Goal: Information Seeking & Learning: Learn about a topic

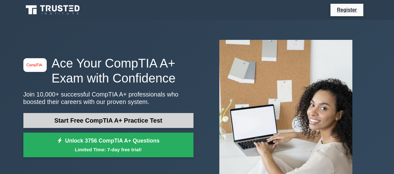
click at [130, 119] on link "Start Free CompTIA A+ Practice Test" at bounding box center [108, 120] width 170 height 15
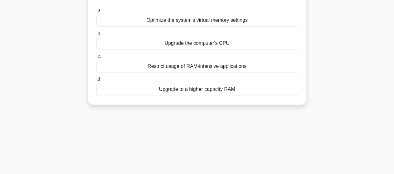
scroll to position [75, 0]
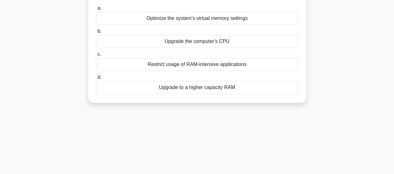
click at [211, 87] on div "Upgrade to a higher capacity RAM" at bounding box center [197, 87] width 202 height 13
click at [96, 79] on input "d. Upgrade to a higher capacity RAM" at bounding box center [96, 77] width 0 height 4
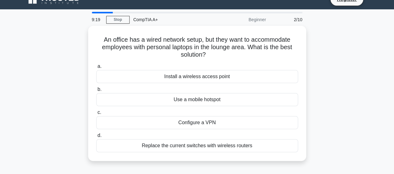
scroll to position [0, 0]
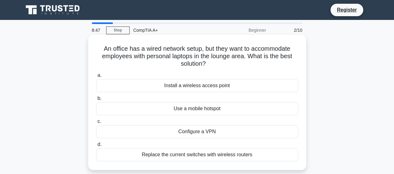
click at [213, 124] on label "c. Configure a VPN" at bounding box center [197, 128] width 202 height 21
click at [96, 124] on input "c. Configure a VPN" at bounding box center [96, 122] width 0 height 4
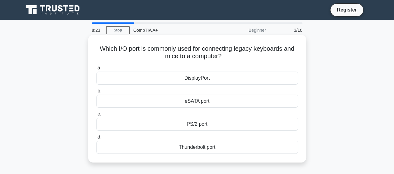
click at [203, 147] on div "Thunderbolt port" at bounding box center [197, 147] width 202 height 13
click at [96, 139] on input "d. Thunderbolt port" at bounding box center [96, 137] width 0 height 4
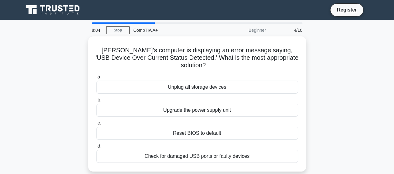
click at [203, 150] on div "Check for damaged USB ports or faulty devices" at bounding box center [197, 156] width 202 height 13
click at [96, 147] on input "d. Check for damaged USB ports or faulty devices" at bounding box center [96, 146] width 0 height 4
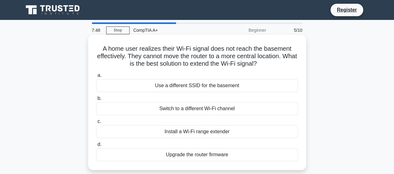
click at [203, 130] on div "Install a Wi-Fi range extender" at bounding box center [197, 131] width 202 height 13
click at [96, 124] on input "c. Install a Wi-Fi range extender" at bounding box center [96, 122] width 0 height 4
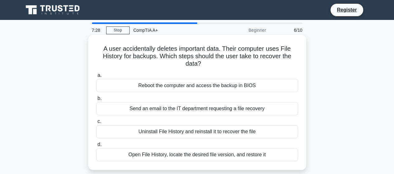
click at [210, 157] on div "Open File History, locate the desired file version, and restore it" at bounding box center [197, 154] width 202 height 13
click at [96, 147] on input "d. Open File History, locate the desired file version, and restore it" at bounding box center [96, 145] width 0 height 4
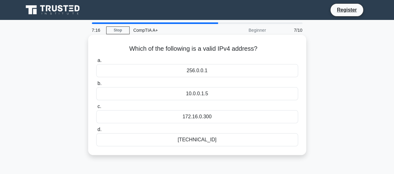
click at [205, 138] on div "192.168.0.1" at bounding box center [197, 139] width 202 height 13
click at [96, 132] on input "d. 192.168.0.1" at bounding box center [96, 130] width 0 height 4
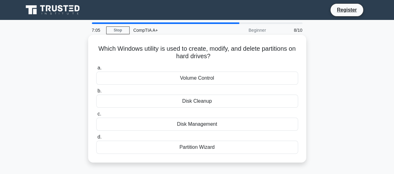
click at [206, 126] on div "Disk Management" at bounding box center [197, 124] width 202 height 13
click at [96, 116] on input "c. Disk Management" at bounding box center [96, 114] width 0 height 4
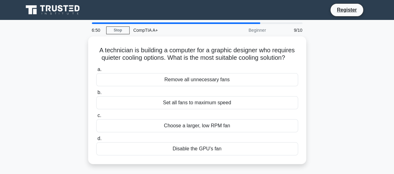
click at [206, 126] on div "Choose a larger, low RPM fan" at bounding box center [197, 125] width 202 height 13
click at [96, 118] on input "c. Choose a larger, low RPM fan" at bounding box center [96, 116] width 0 height 4
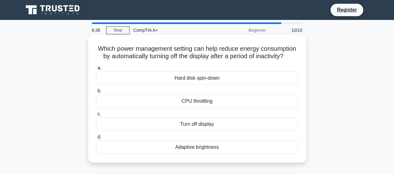
click at [207, 131] on div "Turn off display" at bounding box center [197, 124] width 202 height 13
click at [96, 116] on input "c. Turn off display" at bounding box center [96, 114] width 0 height 4
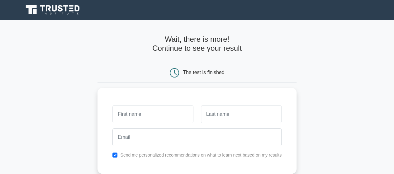
scroll to position [138, 0]
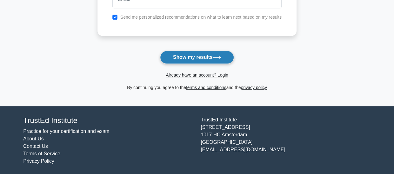
click at [190, 58] on button "Show my results" at bounding box center [197, 57] width 74 height 13
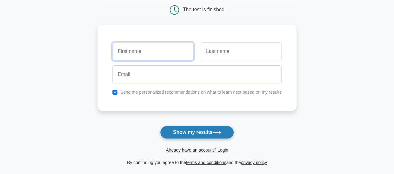
scroll to position [27, 0]
